Goal: Task Accomplishment & Management: Use online tool/utility

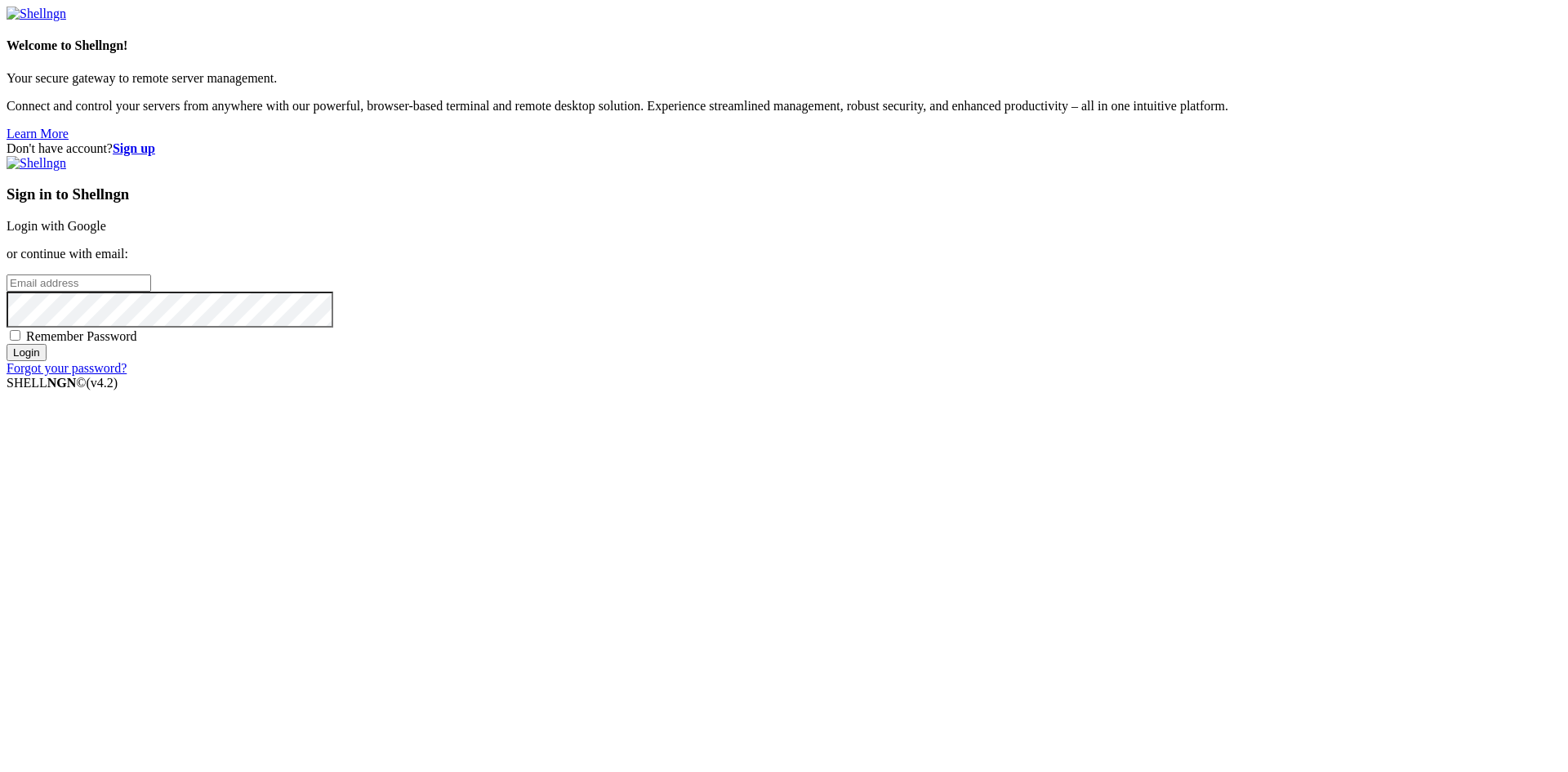
type input "[EMAIL_ADDRESS][DOMAIN_NAME]"
click at [137, 343] on span "Remember Password" at bounding box center [82, 336] width 111 height 14
click at [20, 340] on input "Remember Password" at bounding box center [15, 334] width 11 height 11
checkbox input "true"
click at [47, 361] on input "Login" at bounding box center [26, 353] width 40 height 18
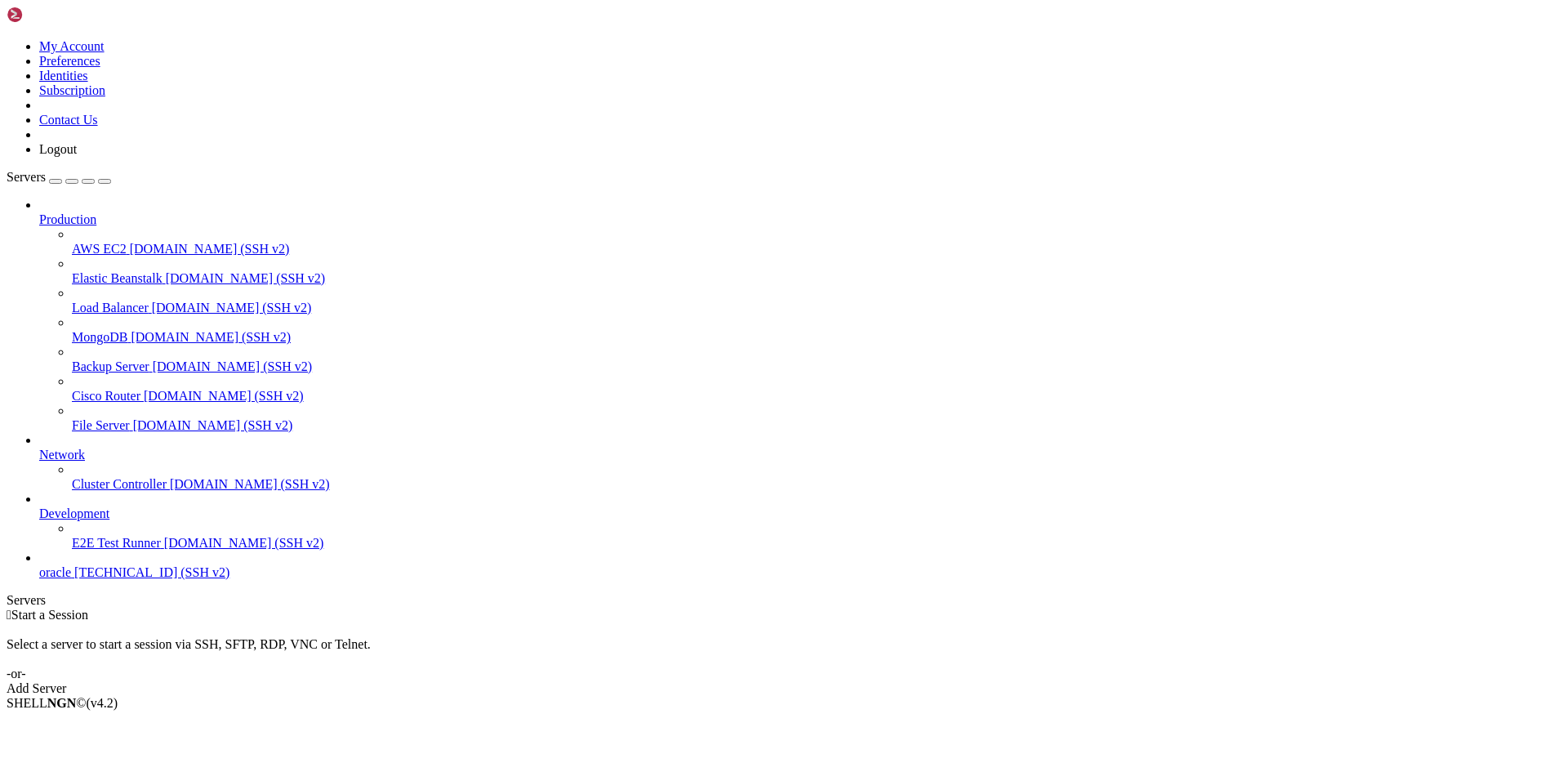
click at [118, 579] on span "[TECHNICAL_ID] (SSH v2)" at bounding box center [152, 572] width 156 height 14
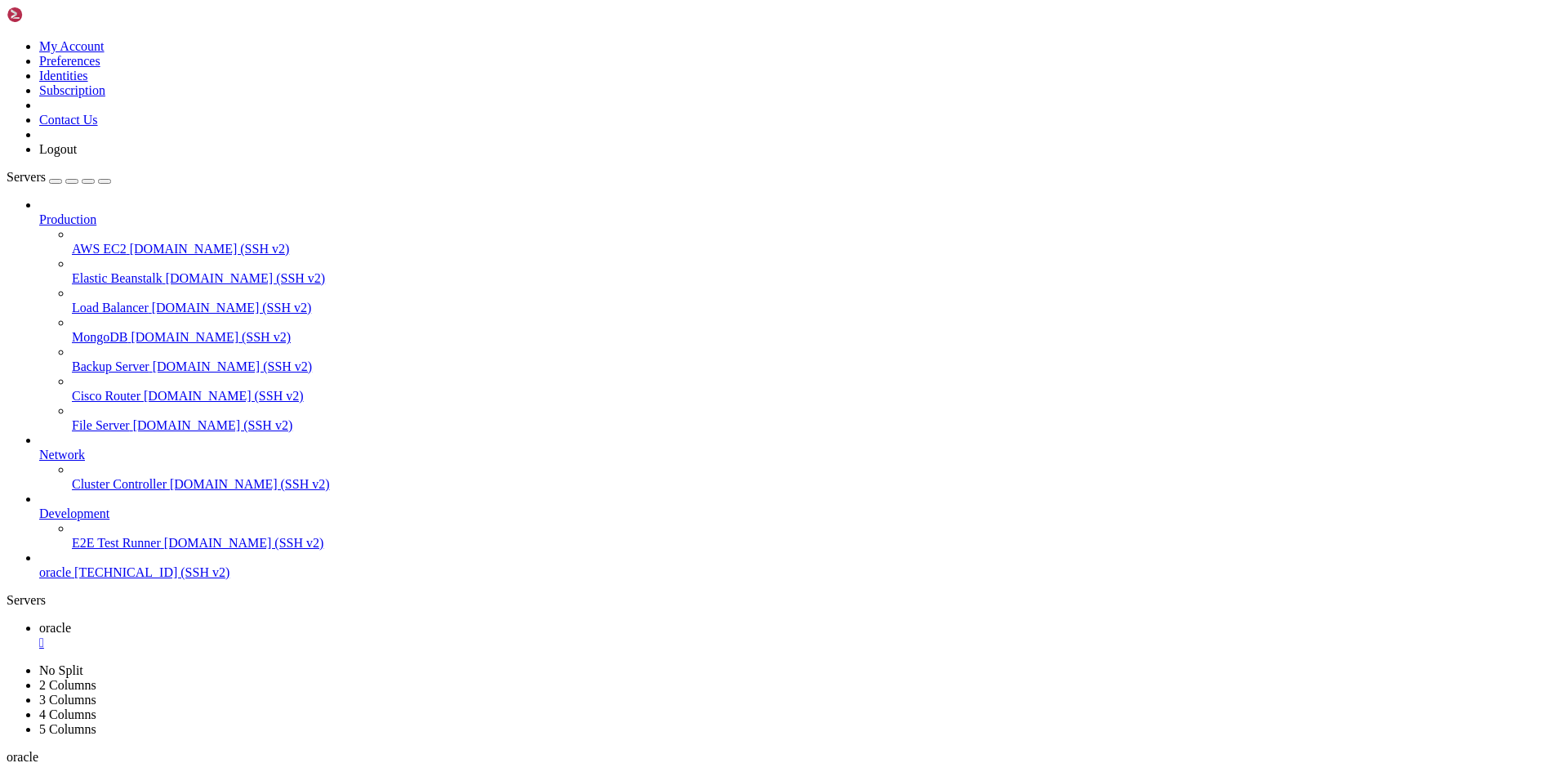
scroll to position [542, 0]
drag, startPoint x: 13, startPoint y: 1341, endPoint x: 203, endPoint y: 1440, distance: 214.2
type input "/home/ubuntu"
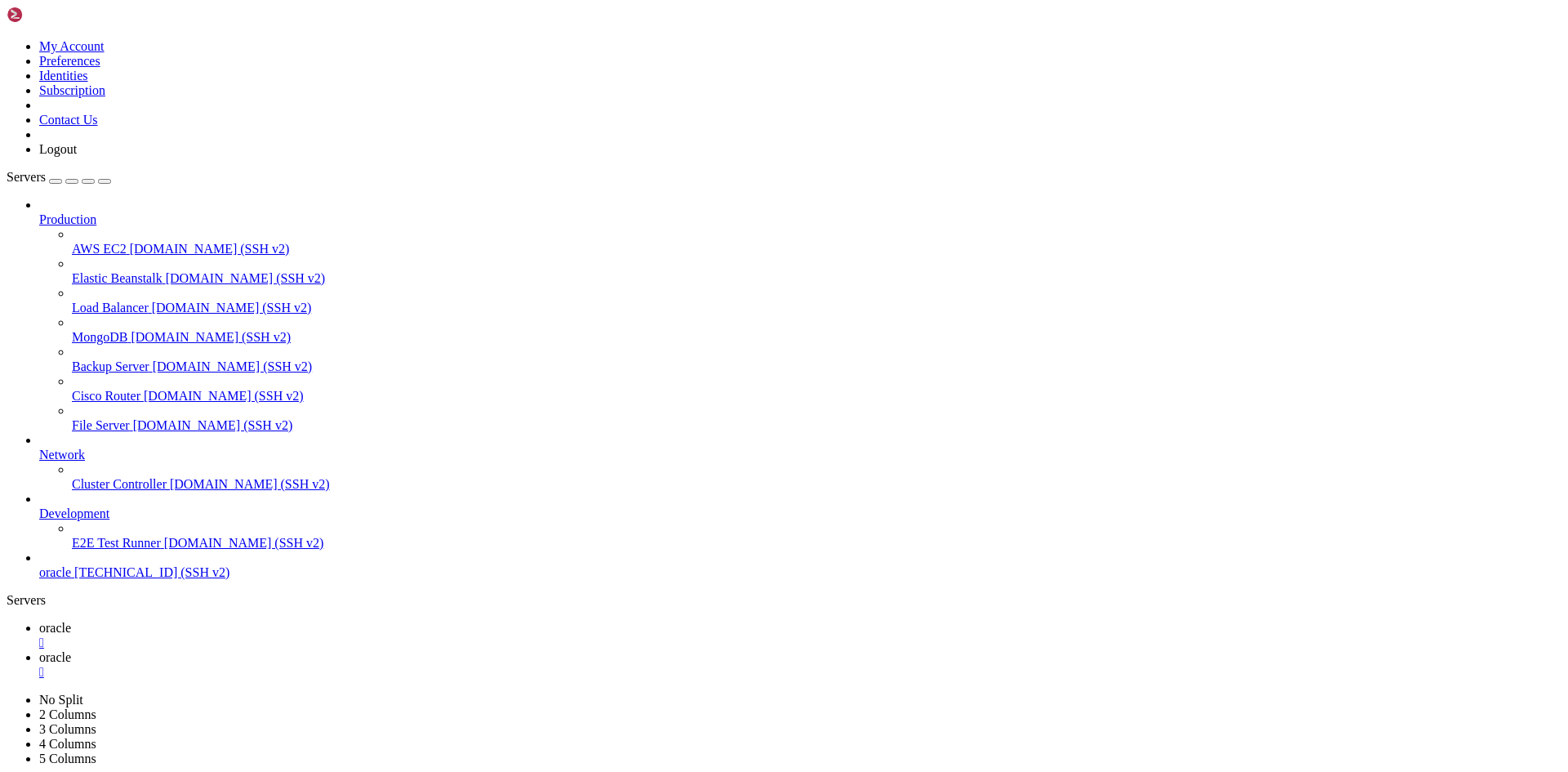
click at [71, 621] on span "oracle" at bounding box center [54, 628] width 32 height 14
